Goal: Transaction & Acquisition: Subscribe to service/newsletter

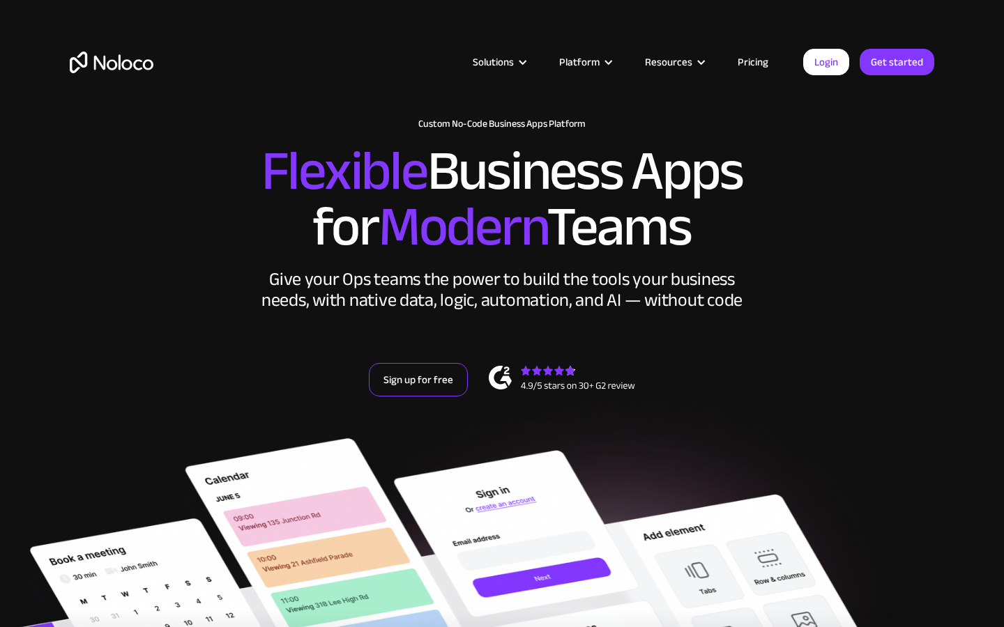
click at [431, 381] on link "Sign up for free" at bounding box center [418, 379] width 99 height 33
click at [424, 393] on link "Sign up for free" at bounding box center [418, 379] width 99 height 33
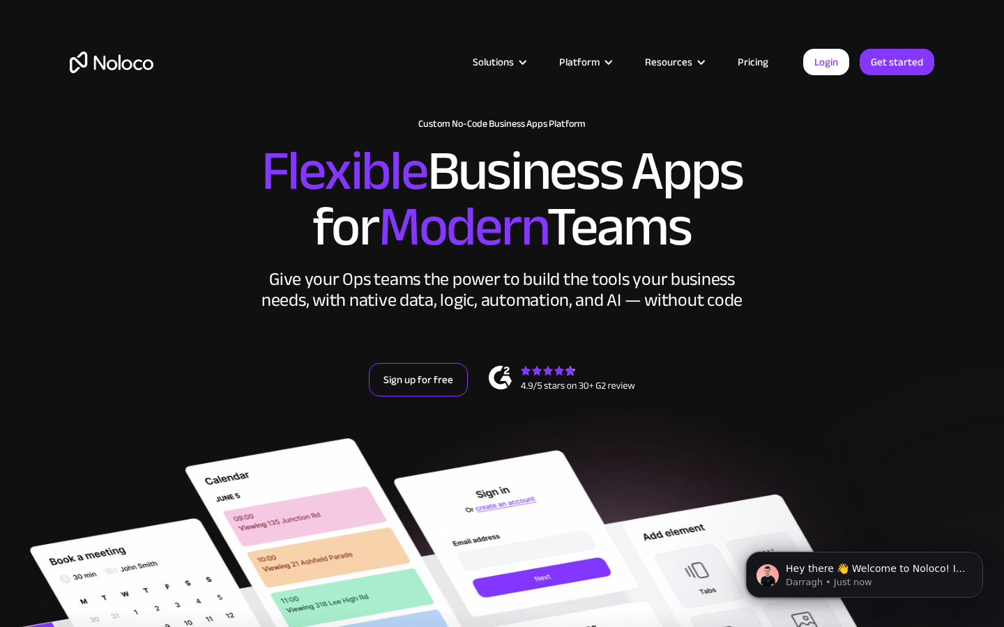
click at [446, 389] on link "Sign up for free" at bounding box center [418, 379] width 99 height 33
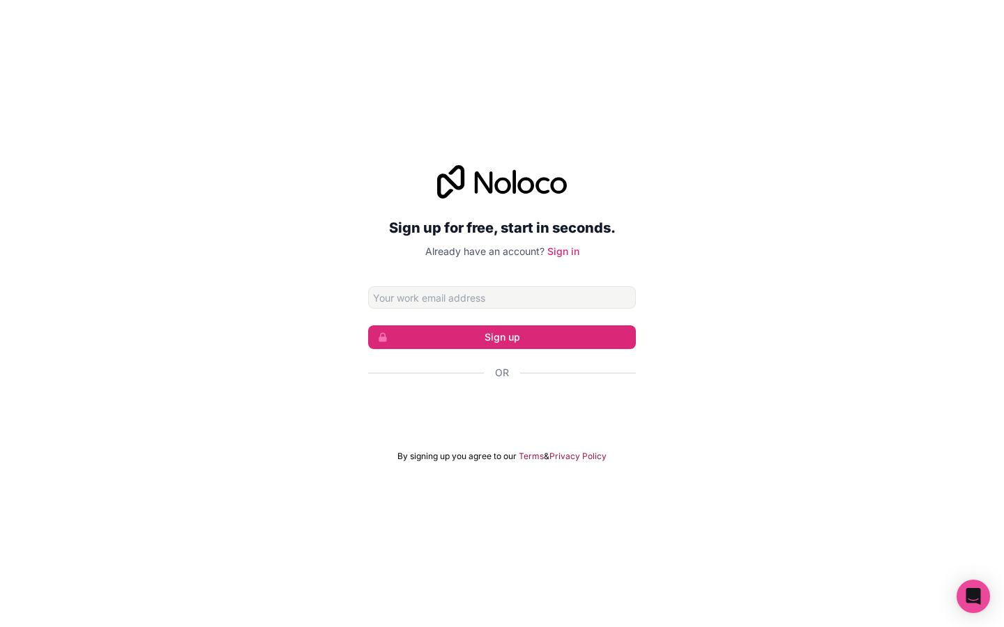
click at [523, 296] on input "Email address" at bounding box center [502, 297] width 268 height 22
type input "[EMAIL_ADDRESS][DOMAIN_NAME]"
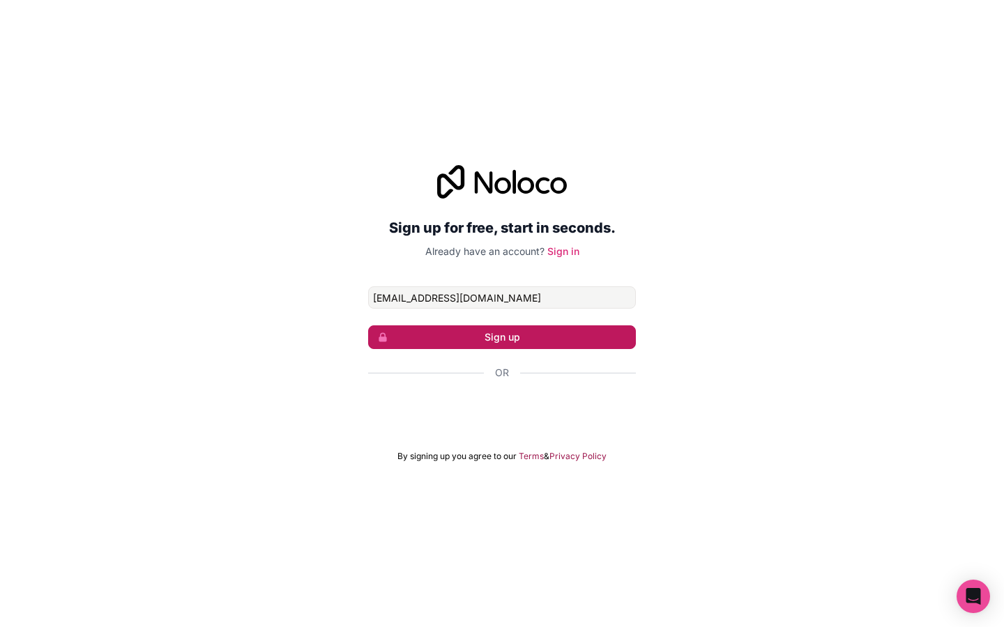
click at [500, 341] on button "Sign up" at bounding box center [502, 337] width 268 height 24
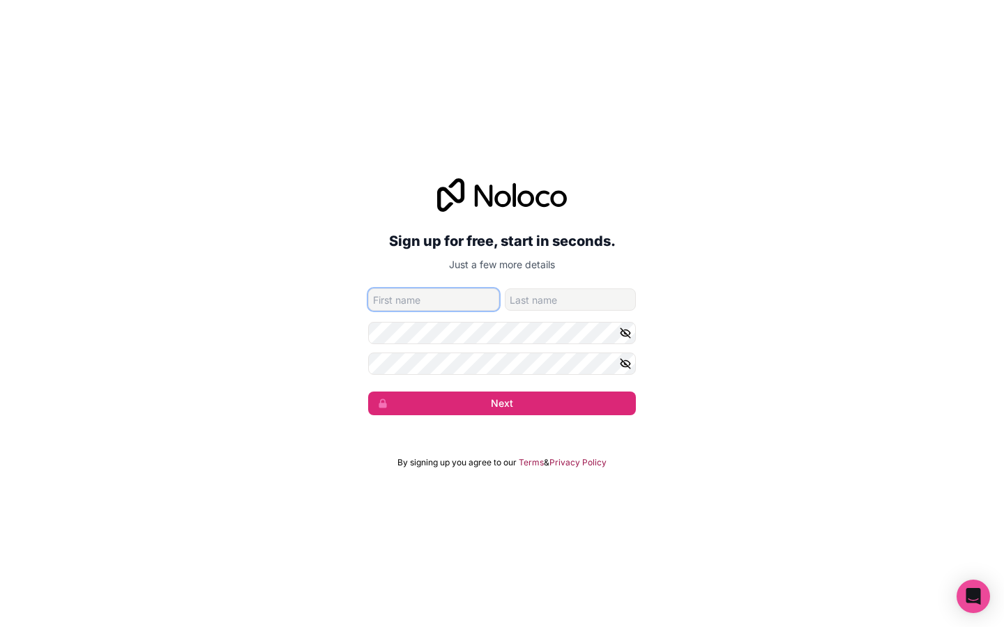
click at [450, 305] on input "given-name" at bounding box center [433, 300] width 131 height 22
type input "Reuben"
type input "Sim"
click at [368, 392] on button "Next" at bounding box center [502, 404] width 268 height 24
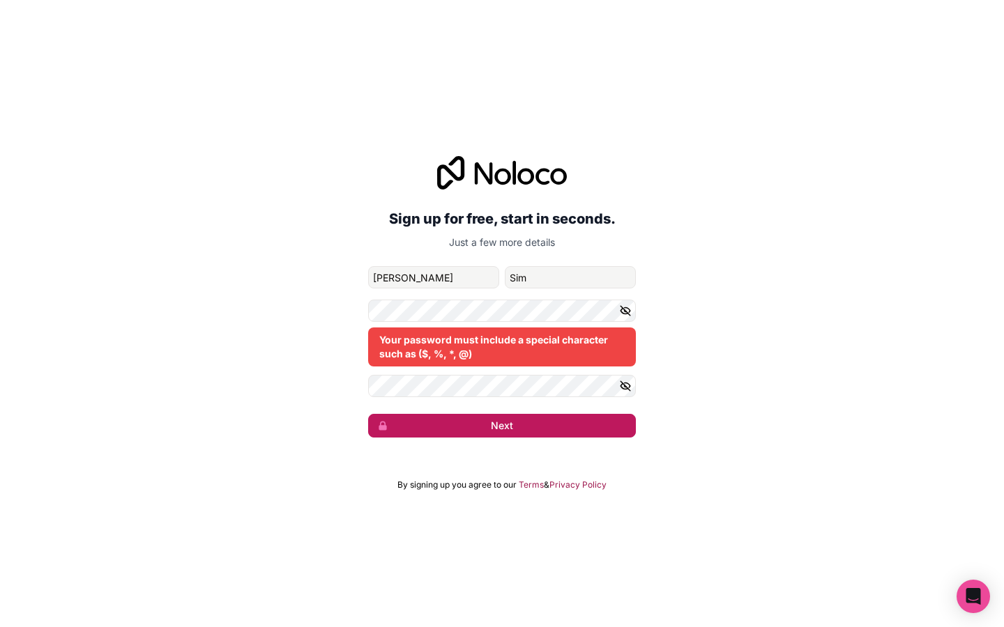
click at [480, 426] on button "Next" at bounding box center [502, 426] width 268 height 24
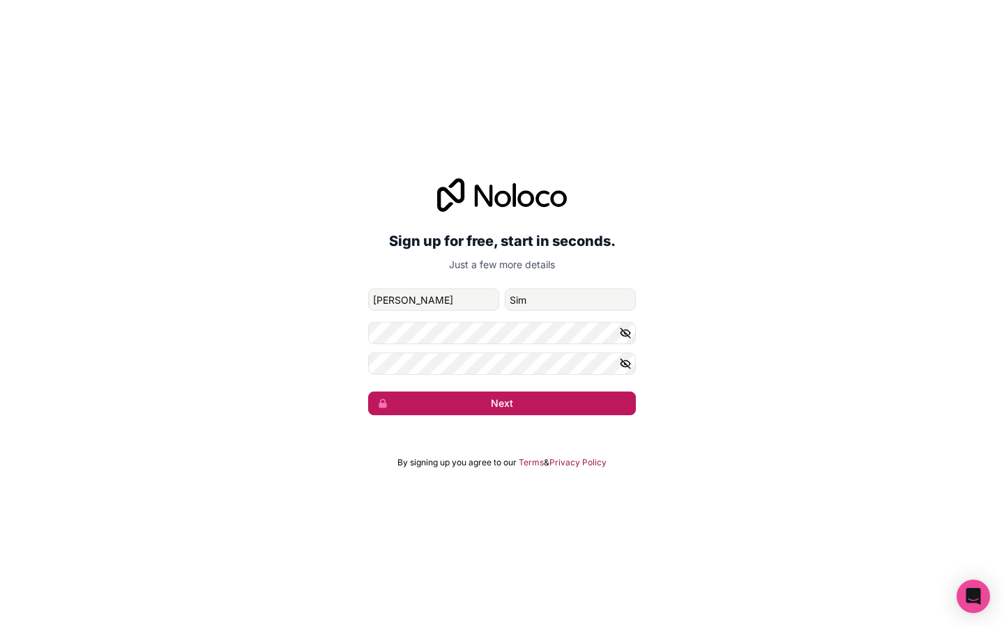
click at [468, 405] on button "Next" at bounding box center [502, 404] width 268 height 24
